Goal: Transaction & Acquisition: Purchase product/service

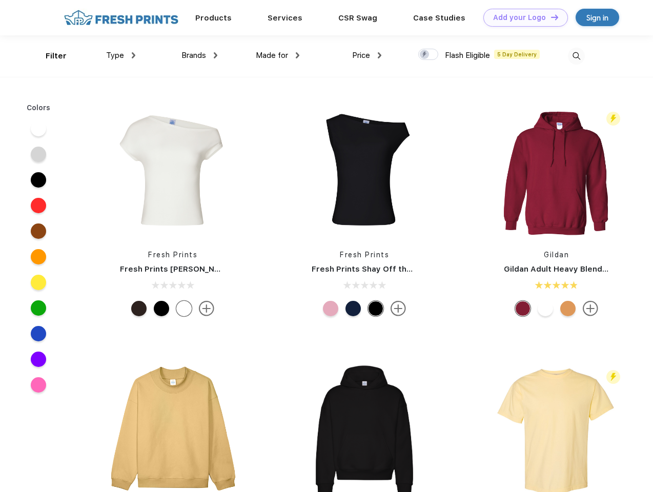
click at [521, 17] on link "Add your Logo Design Tool" at bounding box center [525, 18] width 85 height 18
click at [0, 0] on div "Design Tool" at bounding box center [0, 0] width 0 height 0
click at [550, 17] on link "Add your Logo Design Tool" at bounding box center [525, 18] width 85 height 18
click at [49, 56] on div "Filter" at bounding box center [56, 56] width 21 height 12
click at [121, 55] on span "Type" at bounding box center [115, 55] width 18 height 9
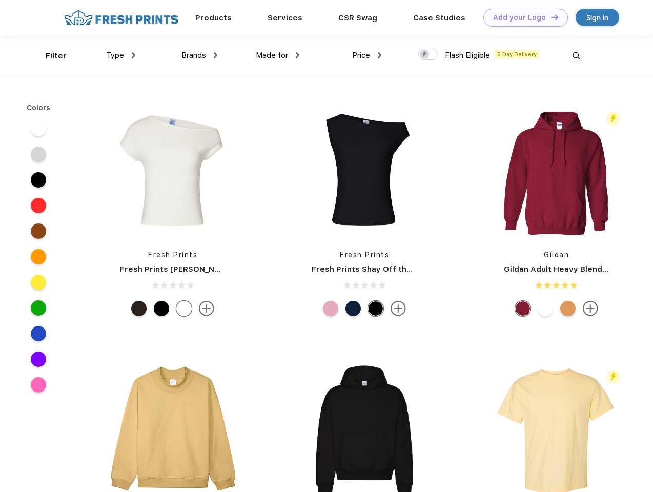
click at [199, 55] on span "Brands" at bounding box center [193, 55] width 25 height 9
click at [278, 55] on span "Made for" at bounding box center [272, 55] width 32 height 9
click at [367, 55] on span "Price" at bounding box center [361, 55] width 18 height 9
click at [428, 55] on div at bounding box center [428, 54] width 20 height 11
click at [425, 55] on input "checkbox" at bounding box center [421, 51] width 7 height 7
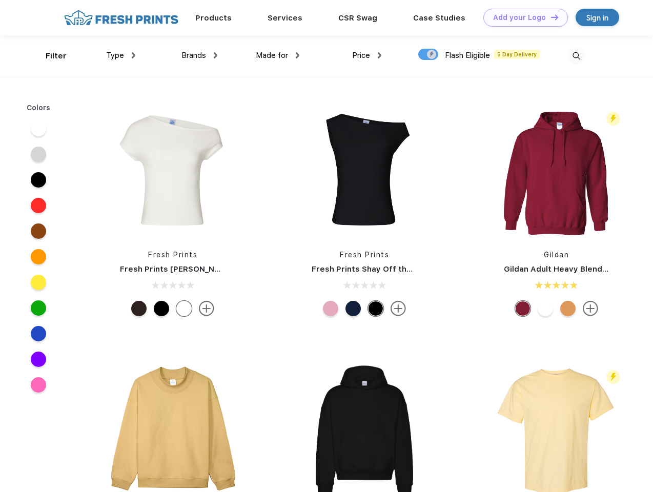
click at [576, 56] on img at bounding box center [576, 56] width 17 height 17
